Goal: Information Seeking & Learning: Learn about a topic

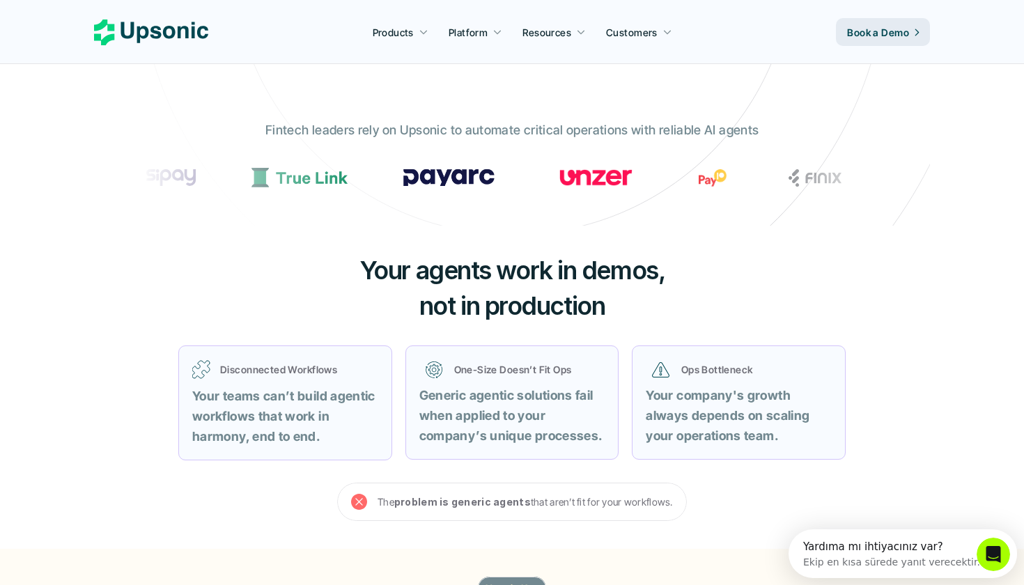
scroll to position [347, 0]
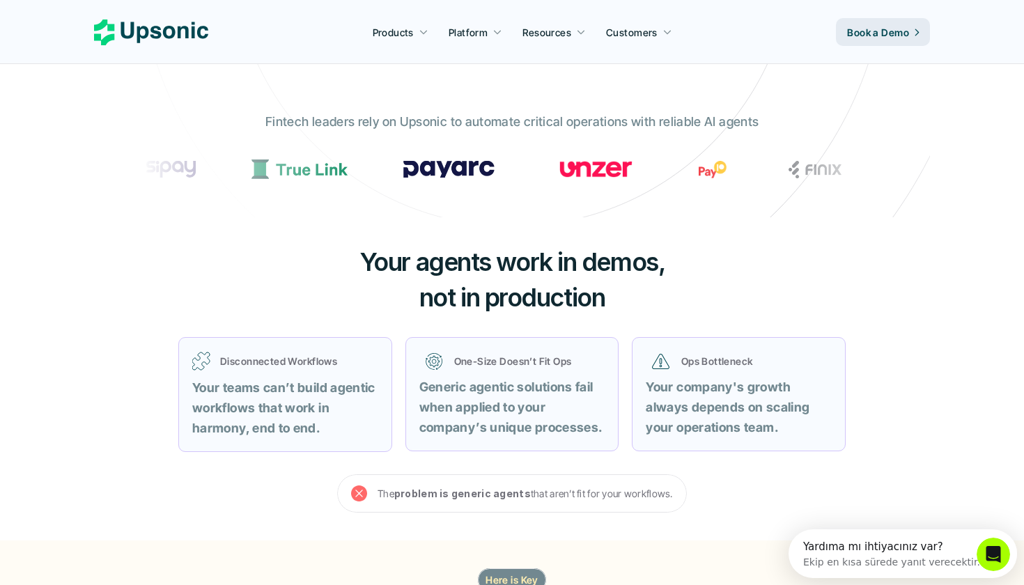
click at [352, 499] on div "The problem is generic agents that aren’t fit for your workflows." at bounding box center [512, 493] width 350 height 38
click at [361, 491] on use at bounding box center [359, 493] width 16 height 16
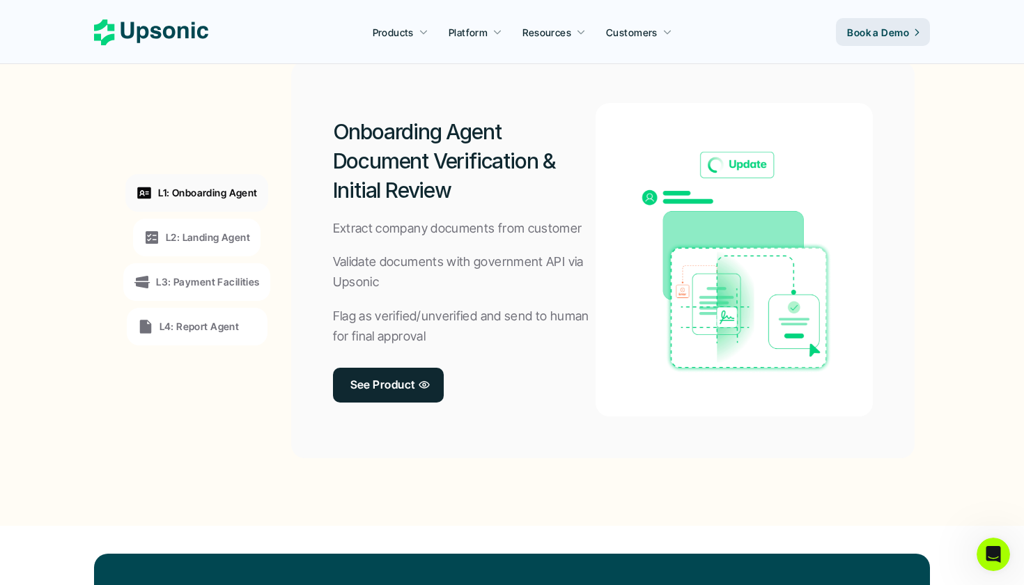
scroll to position [1086, 0]
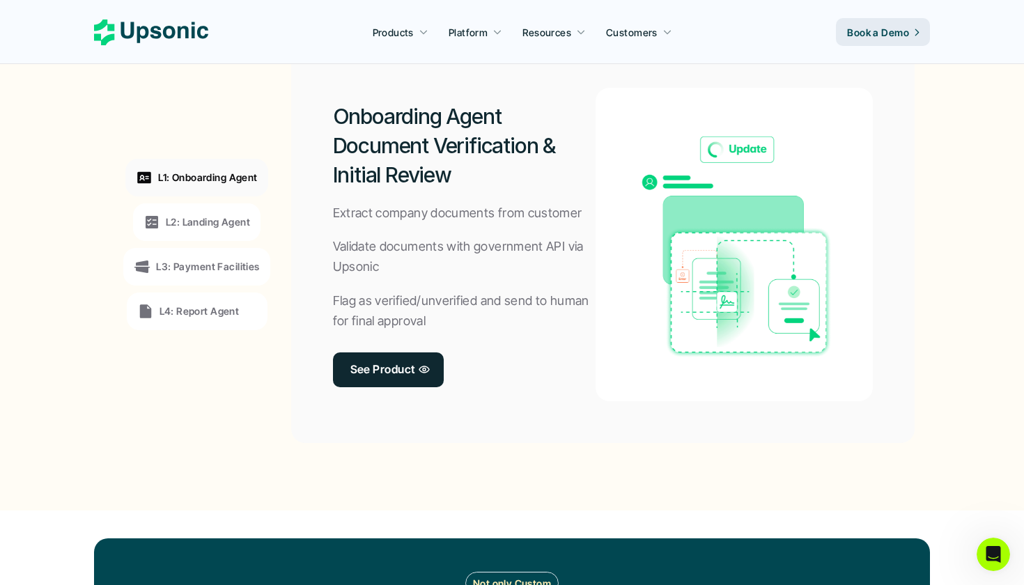
click at [243, 221] on p "L2: Landing Agent" at bounding box center [208, 221] width 84 height 15
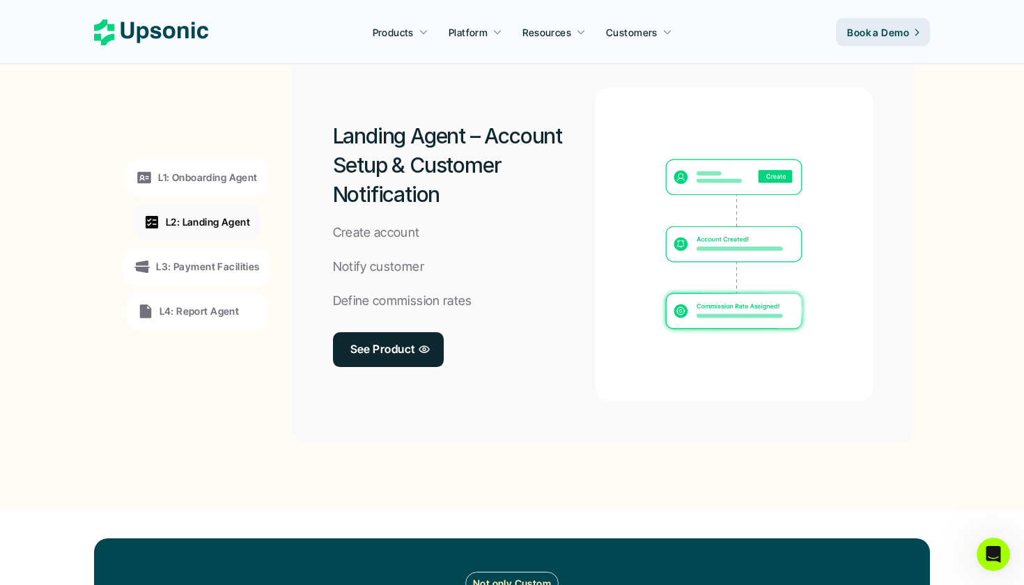
click at [230, 250] on div "L3: Payment Facilities" at bounding box center [196, 267] width 146 height 38
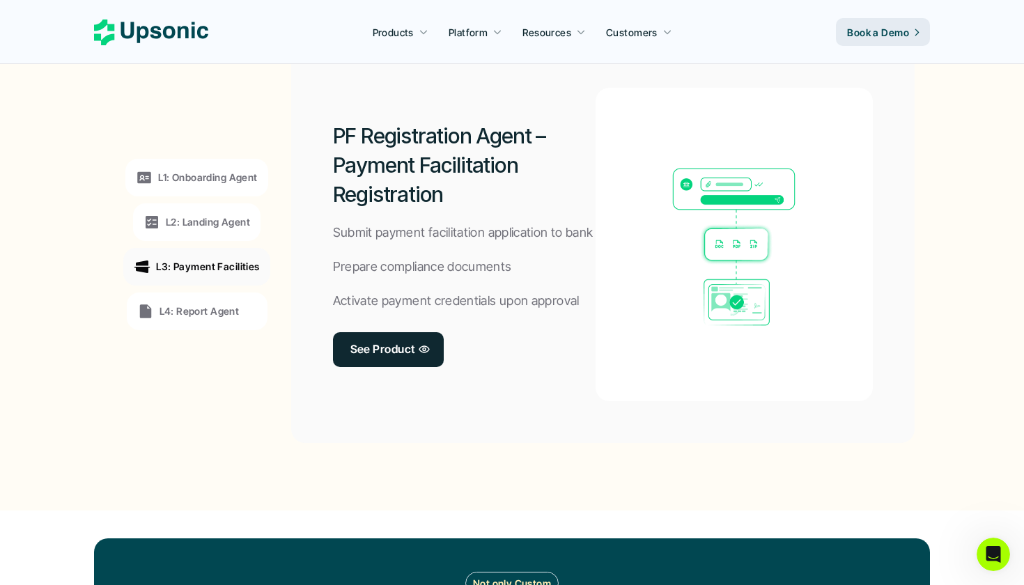
click at [221, 292] on div "L4: Report Agent" at bounding box center [197, 311] width 141 height 38
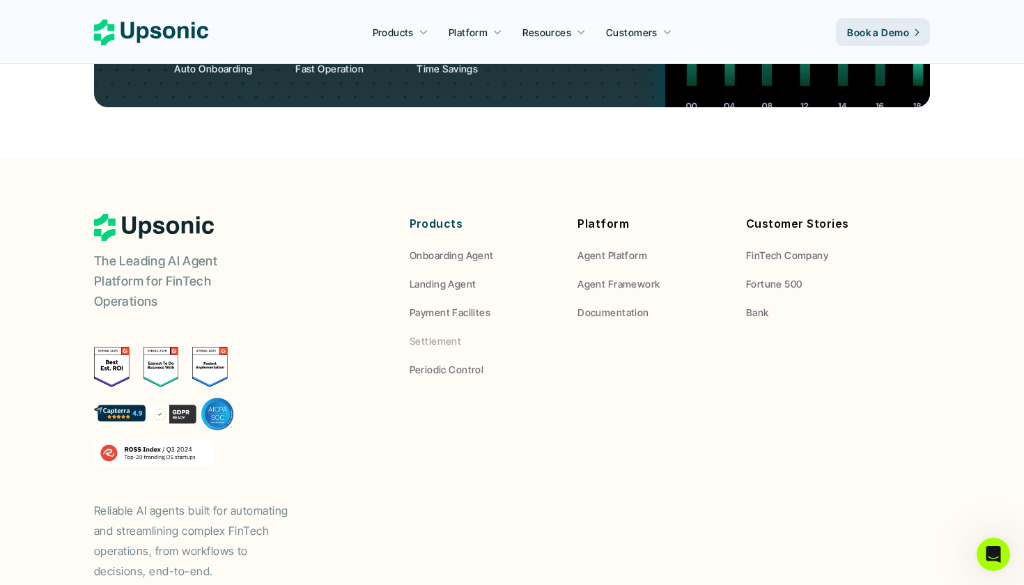
scroll to position [5214, 0]
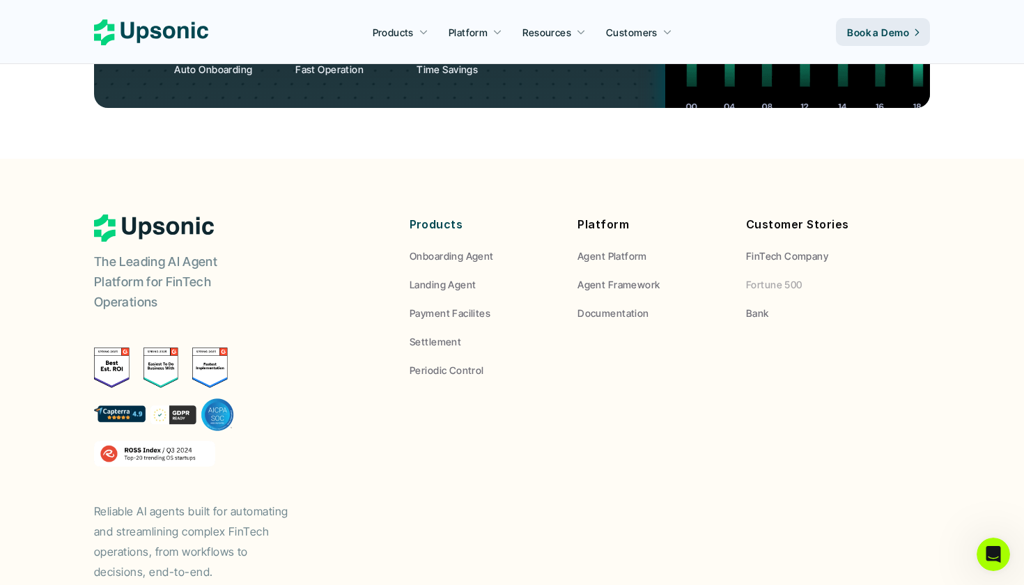
click at [770, 277] on p "Fortune 500" at bounding box center [774, 284] width 56 height 15
click at [779, 249] on p "FinTech Company" at bounding box center [787, 256] width 82 height 15
click at [758, 277] on p "Fortune 500" at bounding box center [774, 284] width 56 height 15
click at [753, 306] on p "Bank" at bounding box center [757, 313] width 23 height 15
click at [776, 277] on p "Fortune 500" at bounding box center [774, 284] width 56 height 15
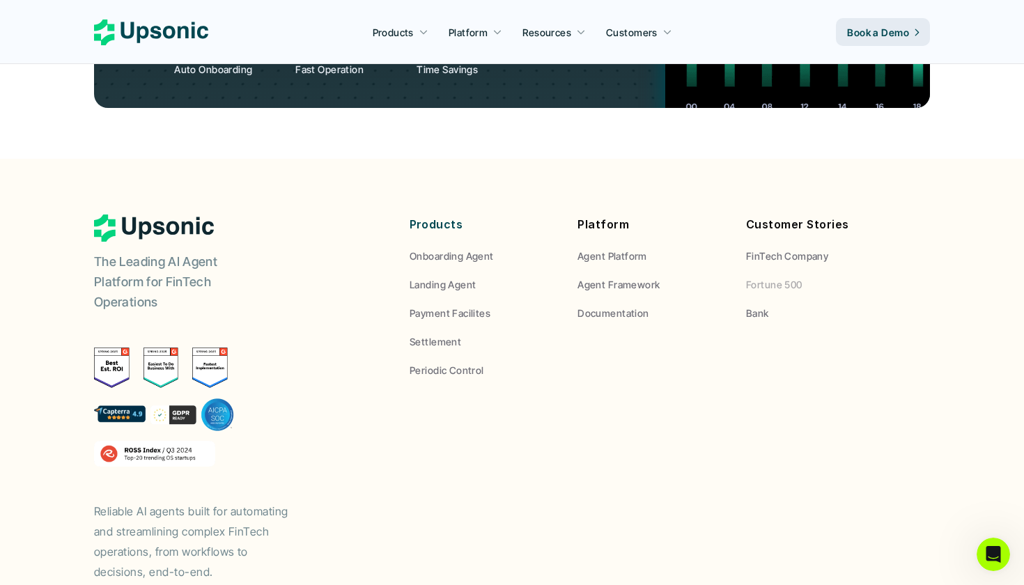
click at [771, 249] on p "FinTech Company" at bounding box center [787, 256] width 82 height 15
click at [763, 277] on p "Fortune 500" at bounding box center [774, 284] width 56 height 15
click at [623, 214] on div "Platform Agent Platform Agent Framework Documentation" at bounding box center [651, 267] width 148 height 106
click at [623, 277] on p "Agent Framework" at bounding box center [618, 284] width 82 height 15
click at [605, 249] on p "Agent Platform" at bounding box center [612, 256] width 70 height 15
